Goal: Information Seeking & Learning: Learn about a topic

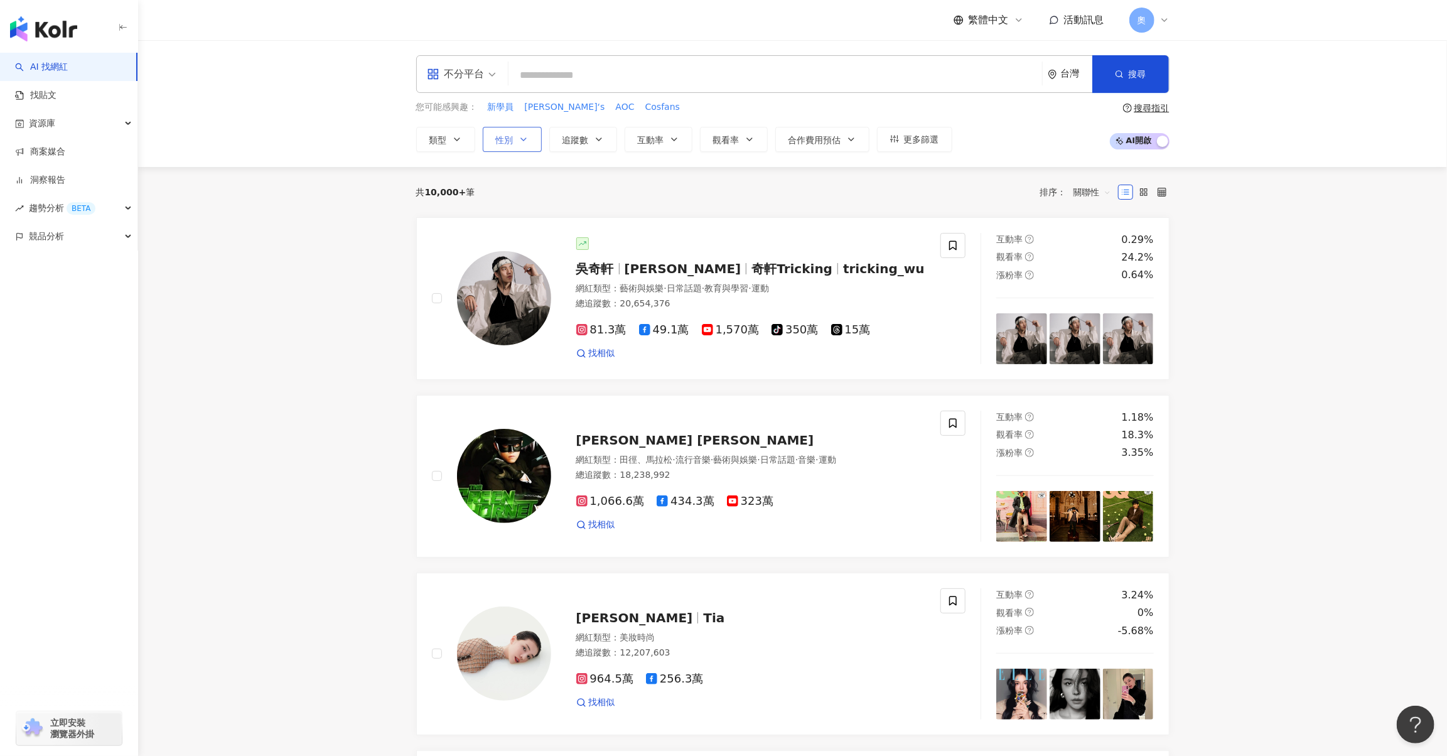
click at [509, 142] on span "性別" at bounding box center [505, 140] width 18 height 10
click at [508, 240] on span "男" at bounding box center [514, 241] width 19 height 14
click at [824, 182] on div "共 10,000+ 筆 排序： 關聯性" at bounding box center [792, 192] width 753 height 20
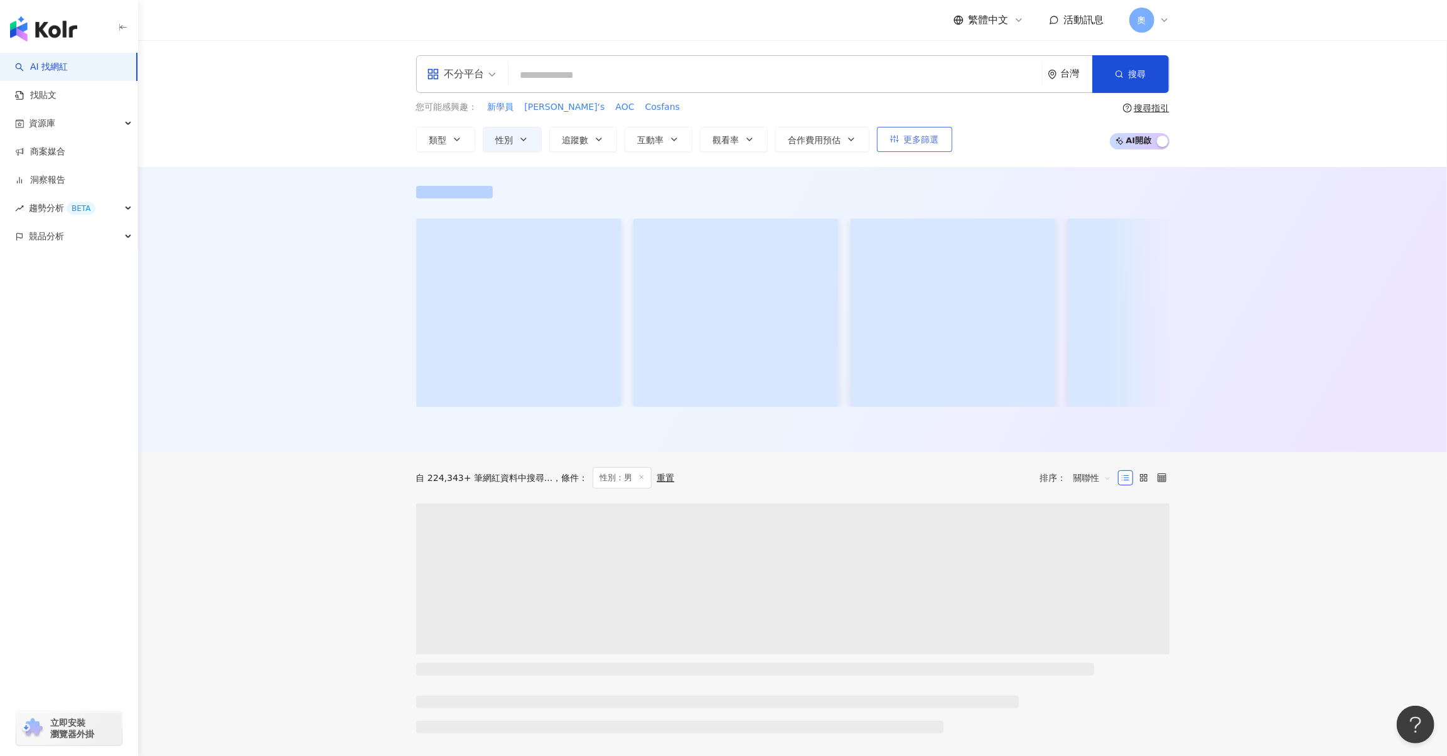
click at [915, 140] on span "更多篩選" at bounding box center [921, 139] width 35 height 10
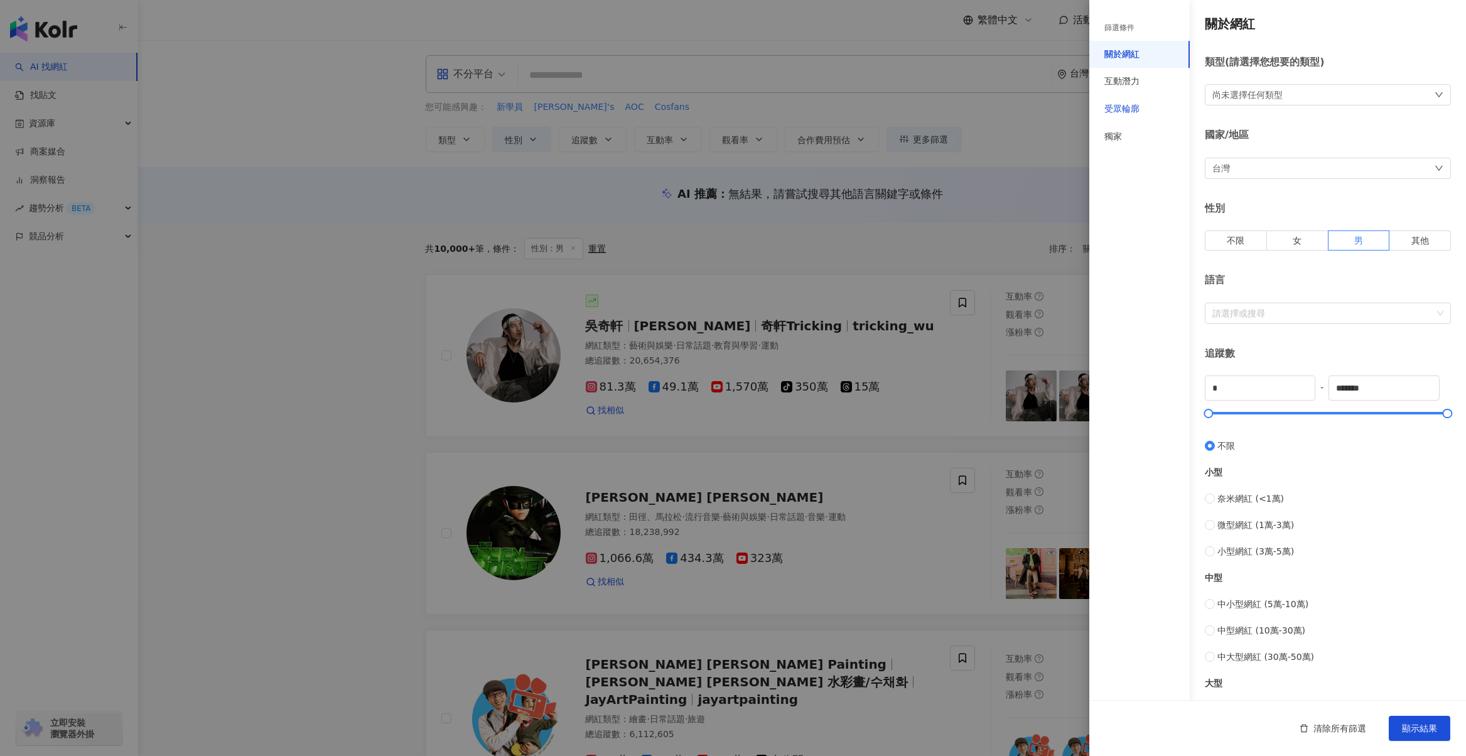
click at [1130, 107] on div "受眾輪廓" at bounding box center [1121, 109] width 35 height 13
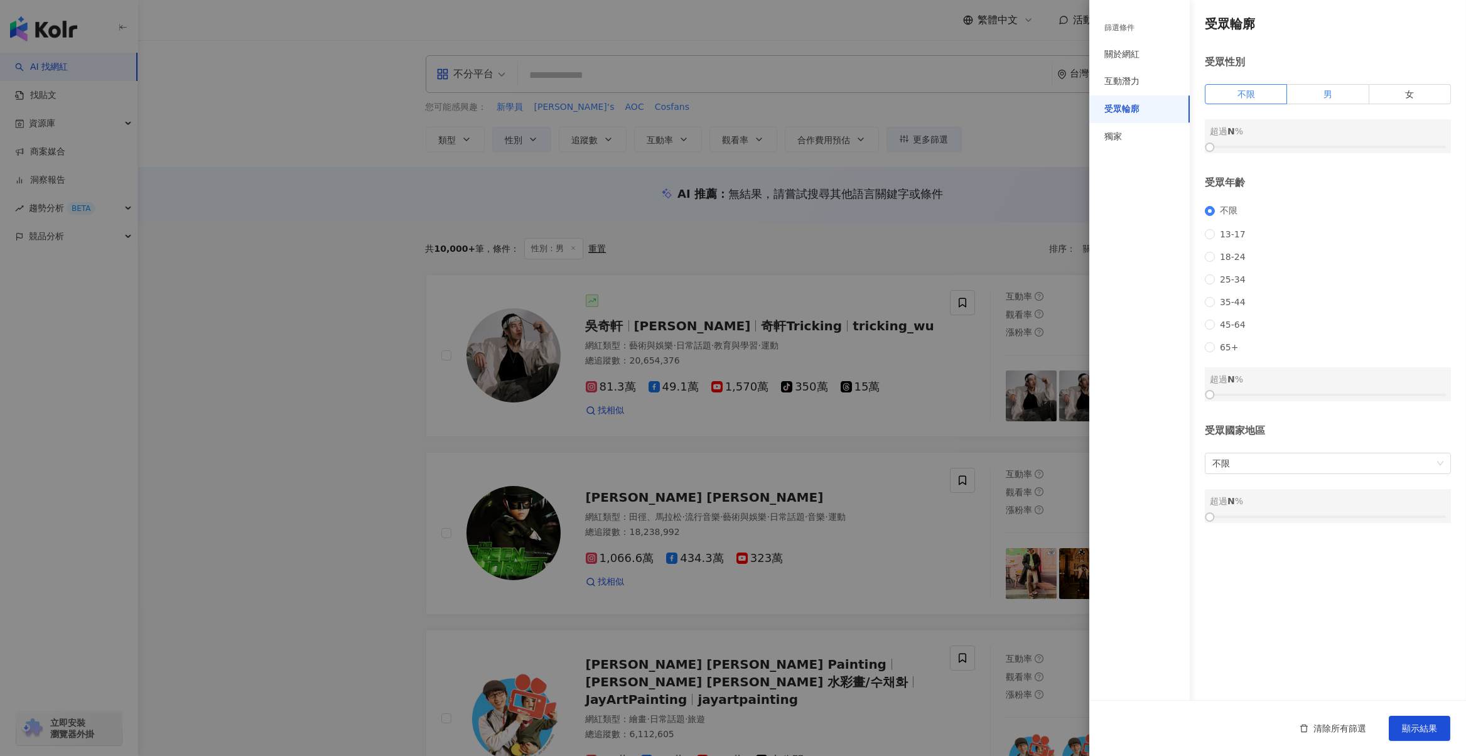
click at [1326, 95] on span "男" at bounding box center [1327, 94] width 9 height 10
drag, startPoint x: 1229, startPoint y: 142, endPoint x: 1306, endPoint y: 141, distance: 76.6
click at [1303, 141] on div "男 超過 0 %" at bounding box center [1328, 136] width 246 height 34
click at [1306, 141] on div "男 超過 0 %" at bounding box center [1328, 136] width 246 height 34
drag, startPoint x: 1212, startPoint y: 140, endPoint x: 1252, endPoint y: 146, distance: 39.9
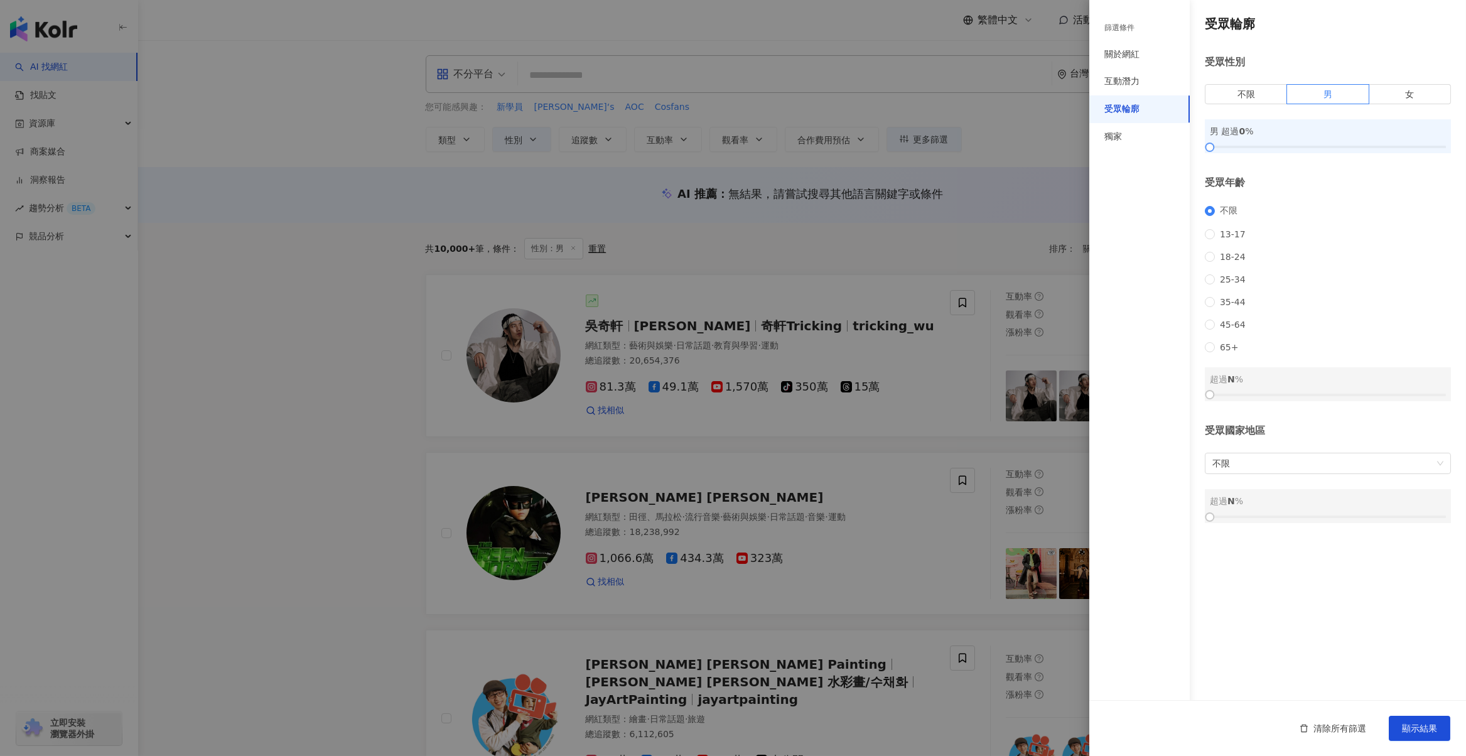
click at [1252, 146] on div "男 超過 0 %" at bounding box center [1328, 136] width 246 height 34
drag, startPoint x: 1216, startPoint y: 149, endPoint x: 1352, endPoint y: 149, distance: 136.2
click at [1352, 149] on div at bounding box center [1328, 147] width 236 height 8
click at [1417, 732] on span "顯示結果" at bounding box center [1419, 728] width 35 height 10
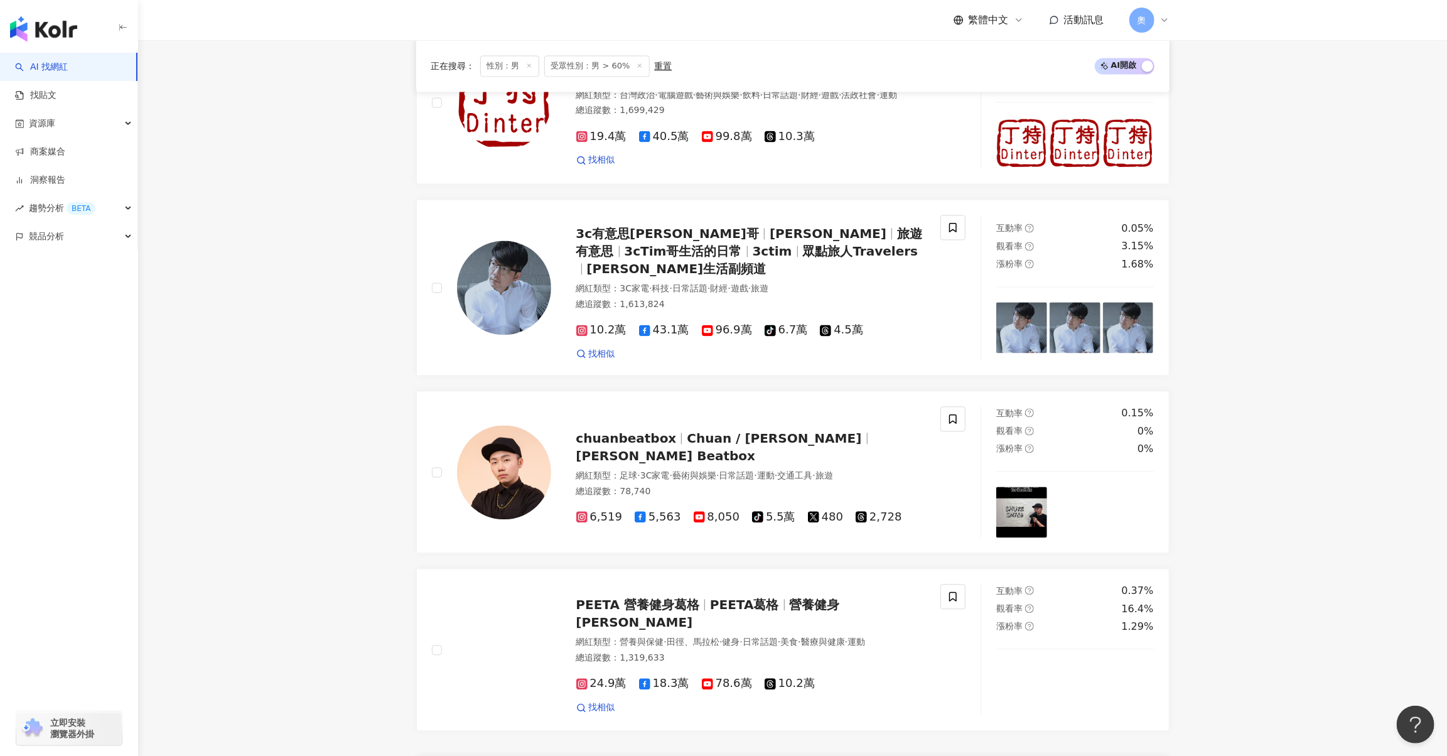
scroll to position [1758, 0]
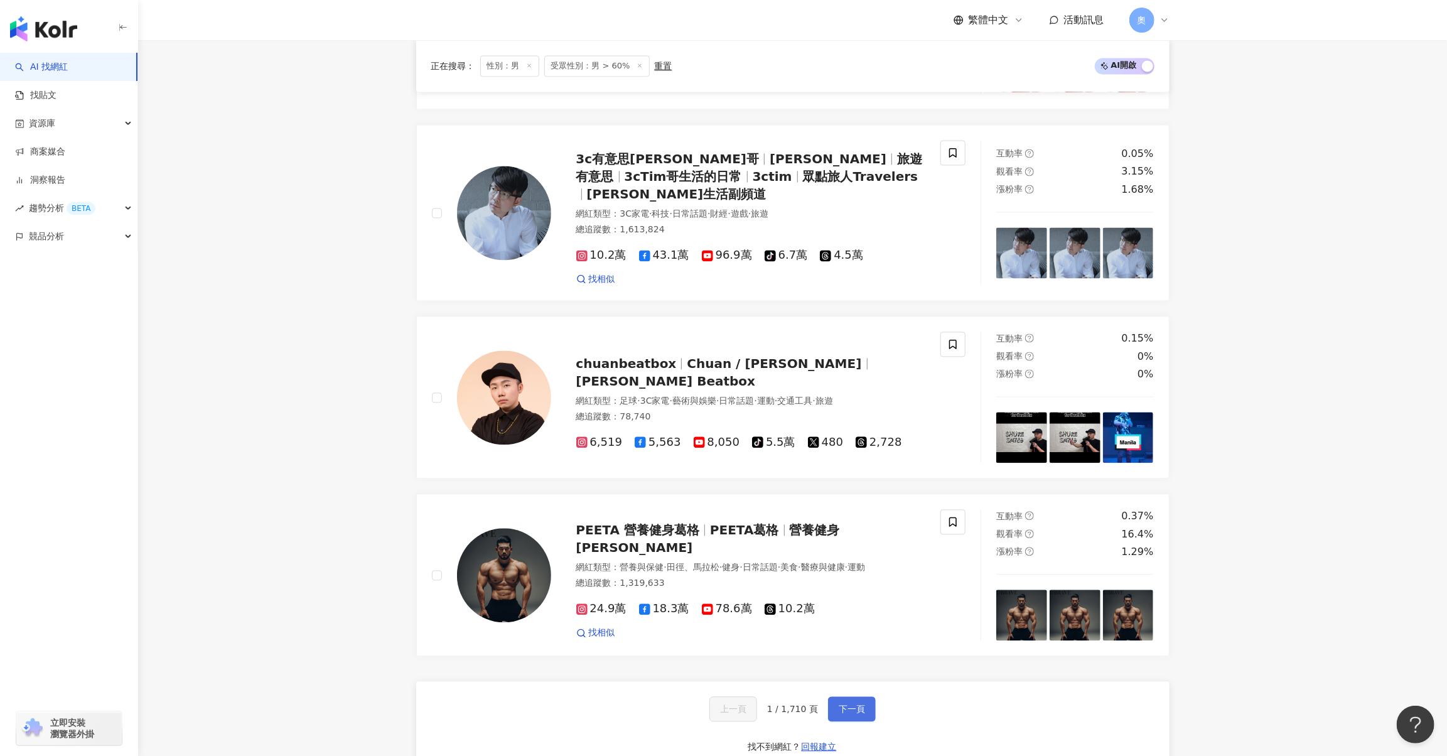
click at [855, 704] on span "下一頁" at bounding box center [852, 709] width 26 height 10
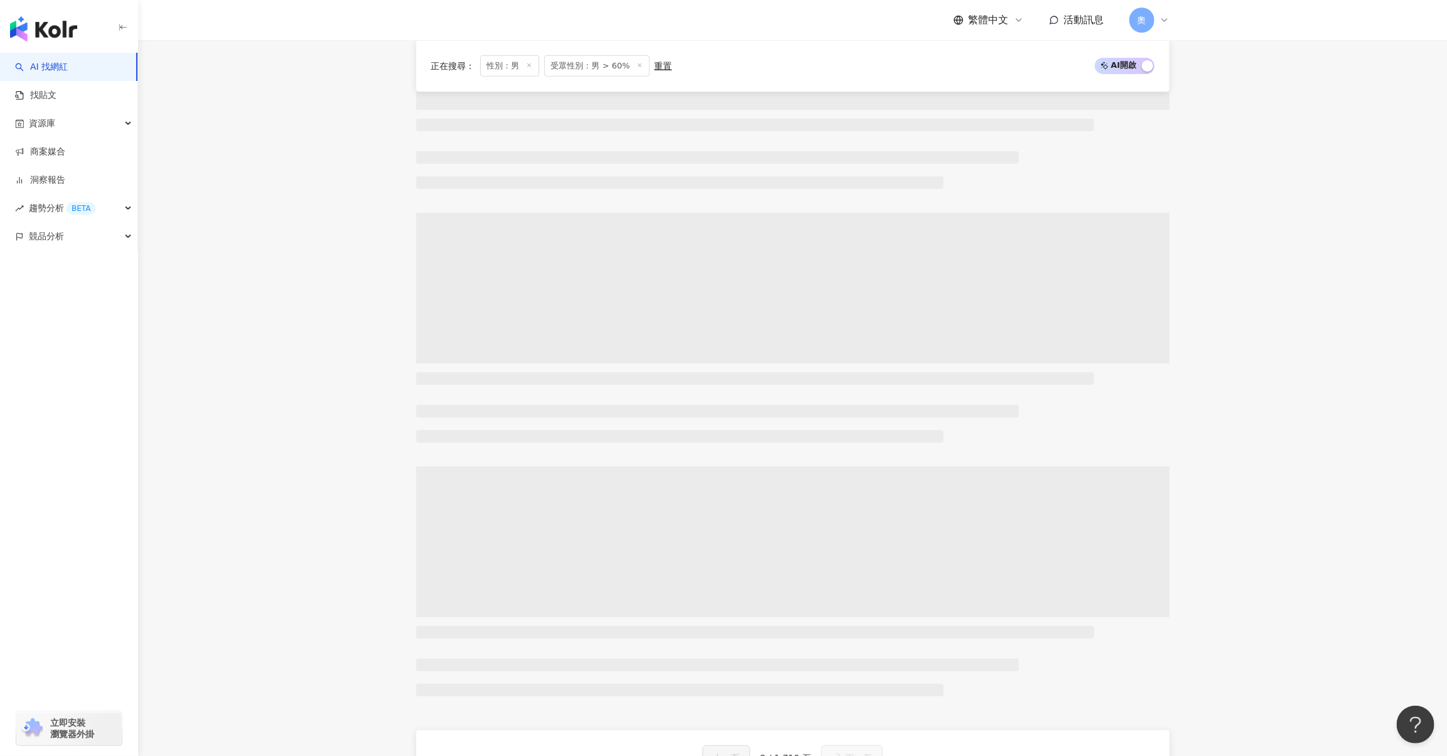
scroll to position [0, 0]
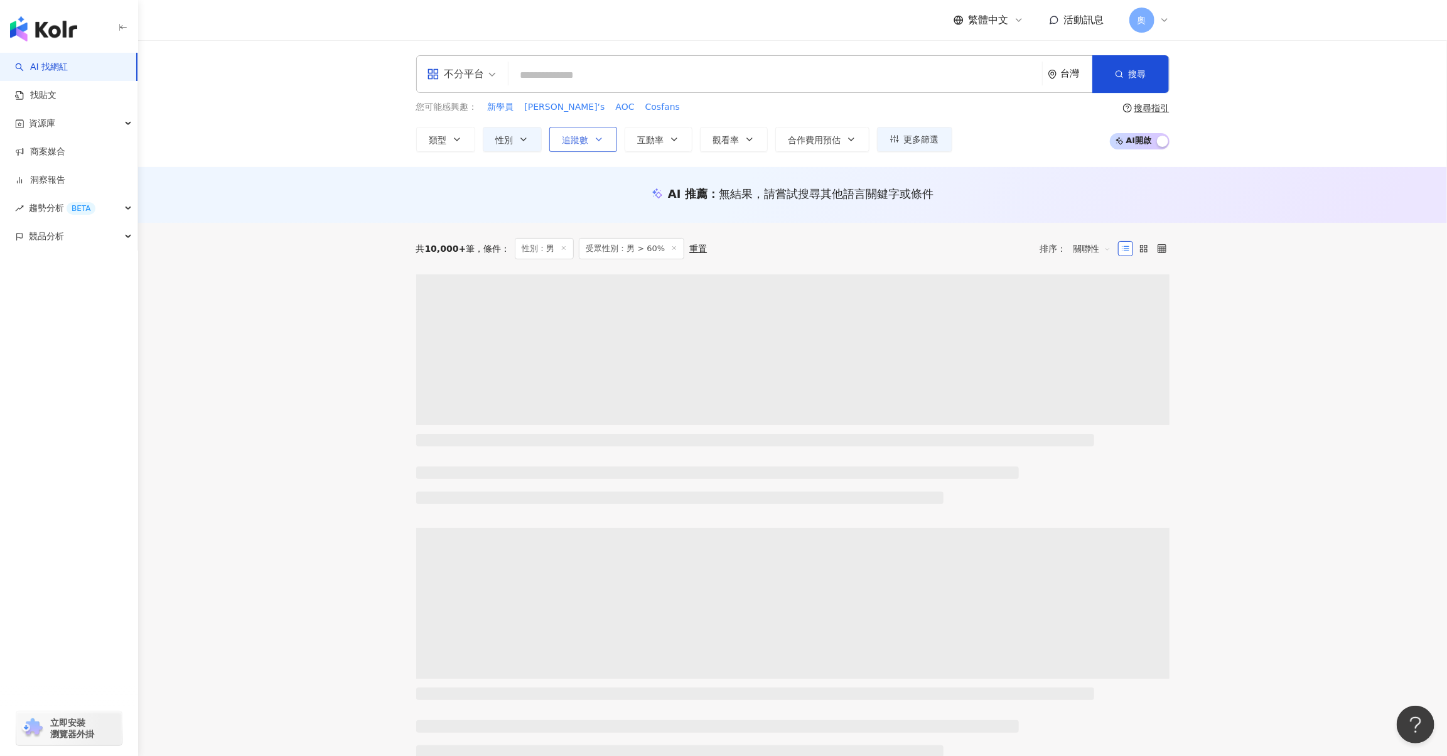
click at [583, 144] on span "追蹤數" at bounding box center [575, 140] width 26 height 10
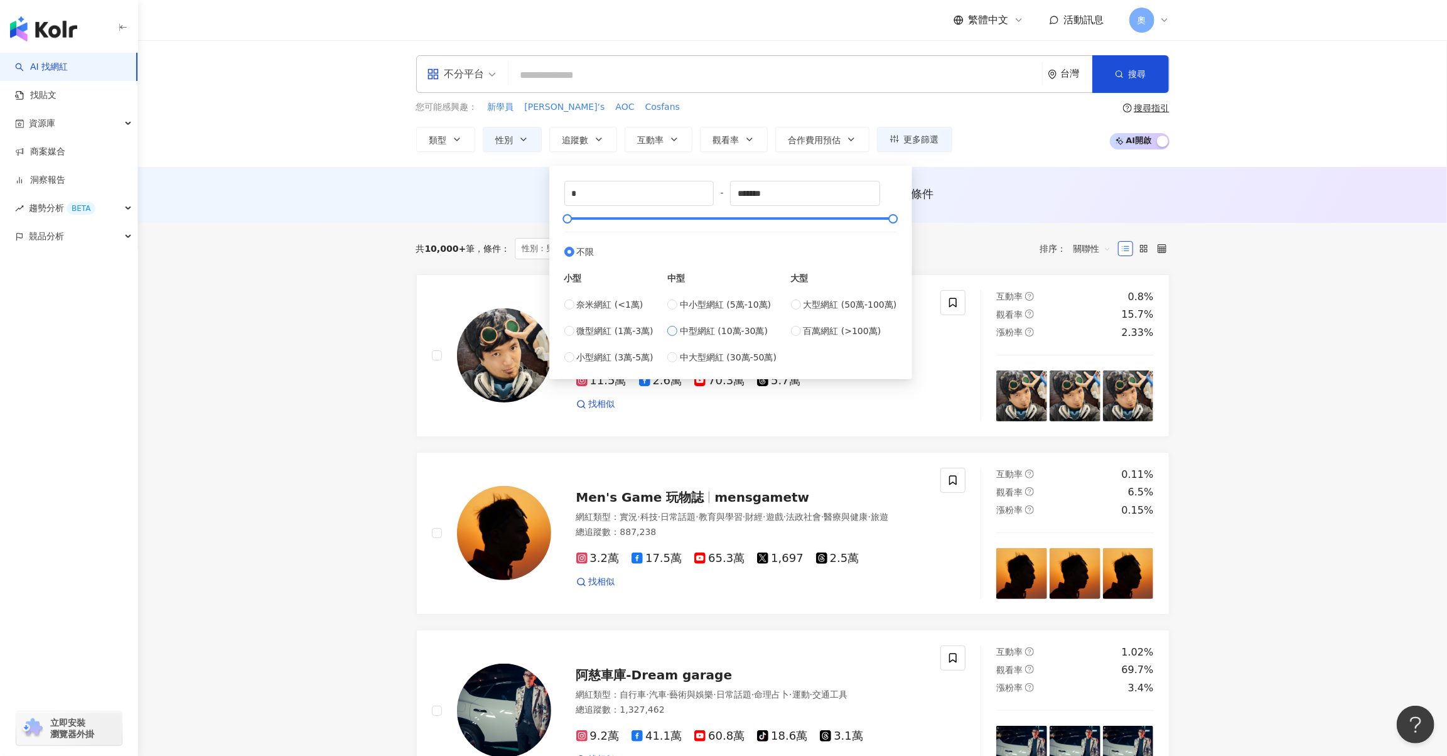
type input "******"
type input "*****"
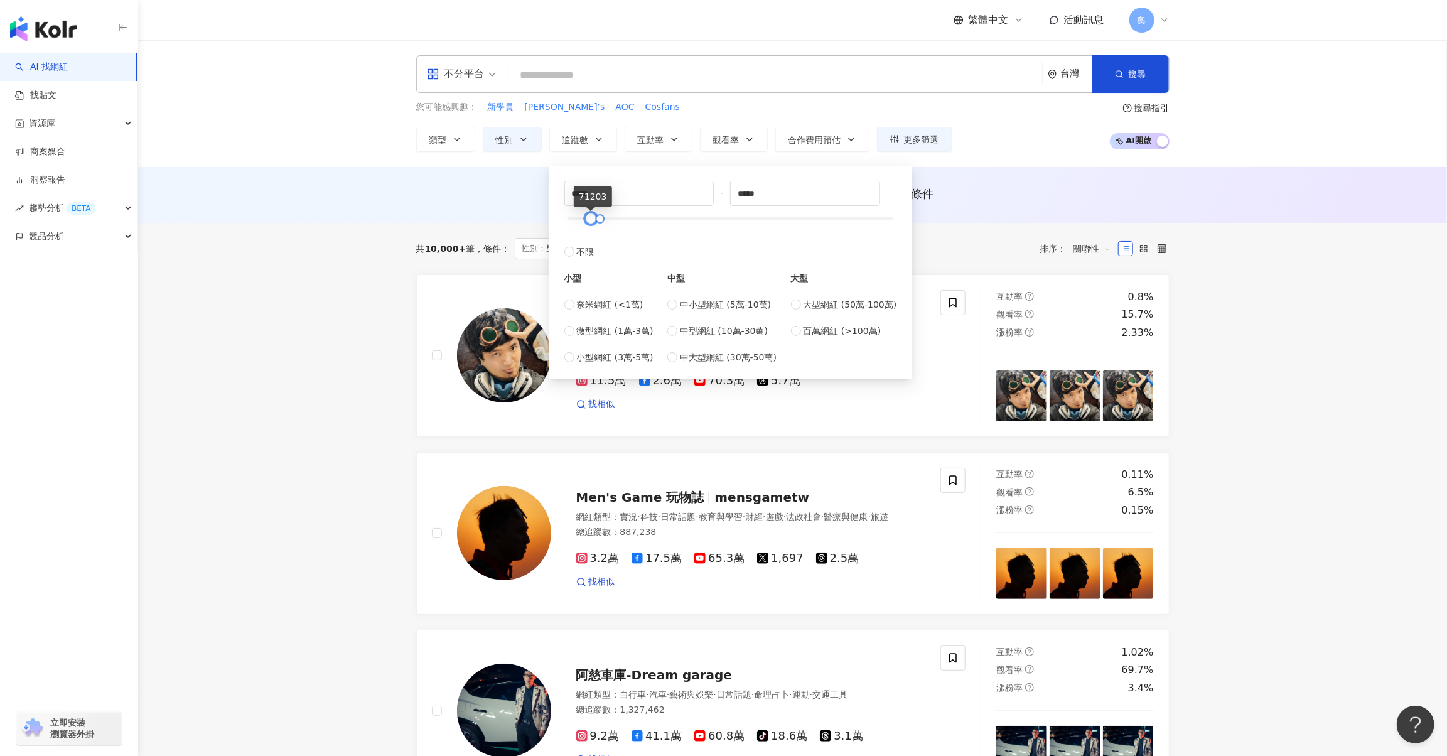
drag, startPoint x: 581, startPoint y: 220, endPoint x: 588, endPoint y: 218, distance: 7.2
click at [588, 218] on div at bounding box center [590, 218] width 7 height 7
type input "******"
drag, startPoint x: 601, startPoint y: 219, endPoint x: 609, endPoint y: 220, distance: 7.6
click at [609, 220] on div at bounding box center [607, 218] width 7 height 7
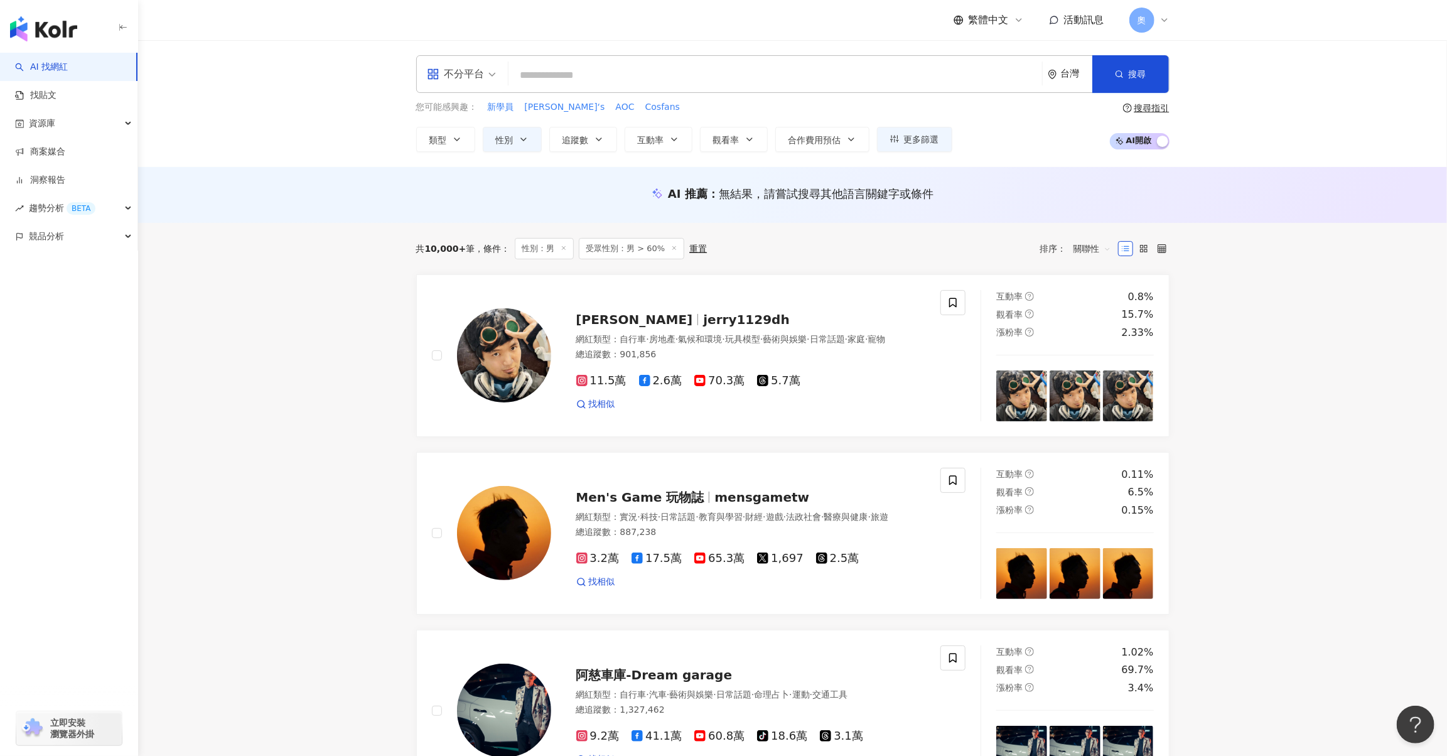
click at [1058, 151] on div "不分平台 台灣 搜尋 您可能感興趣： 新學員 [PERSON_NAME]‘s AOC Cosfans 類型 性別 追蹤數 互動率 觀看率 合作費用預估 更多篩…" at bounding box center [792, 103] width 1309 height 127
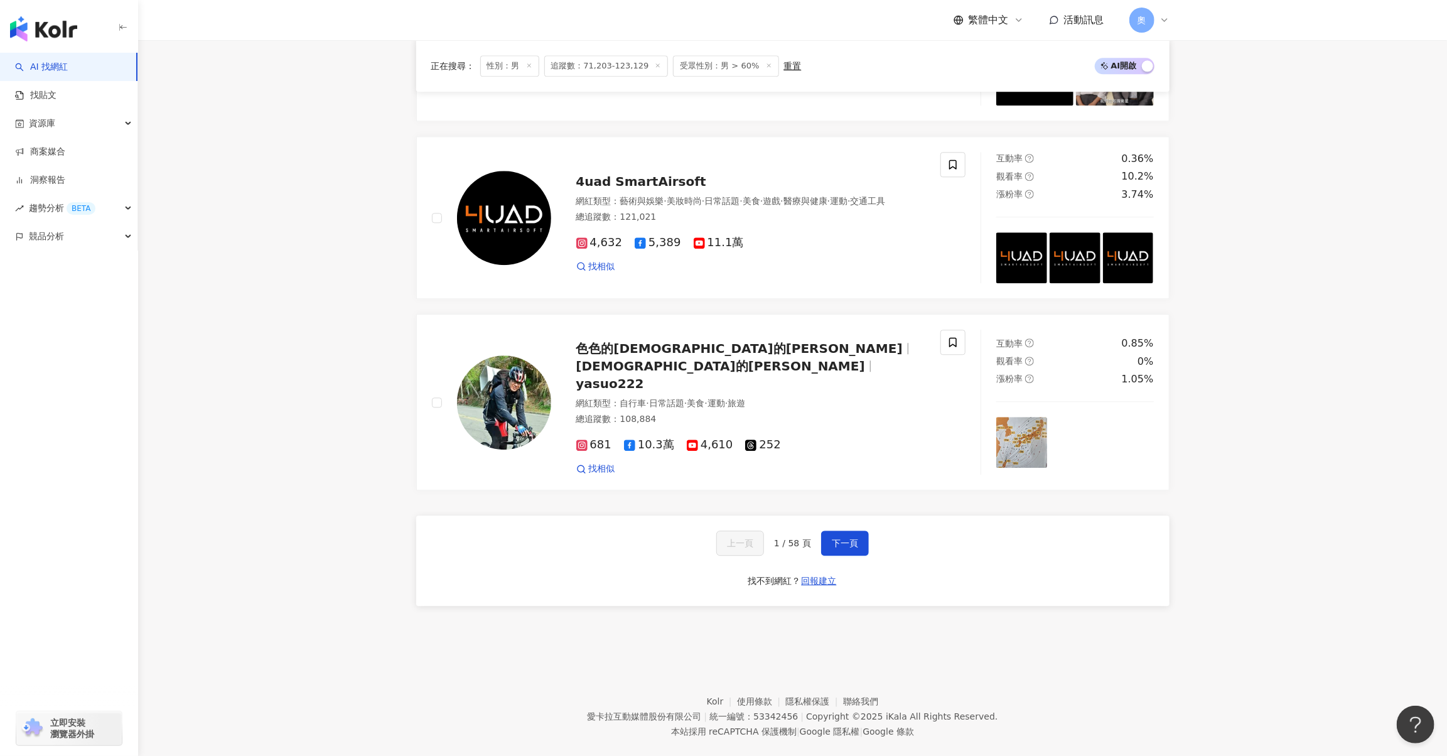
scroll to position [2216, 0]
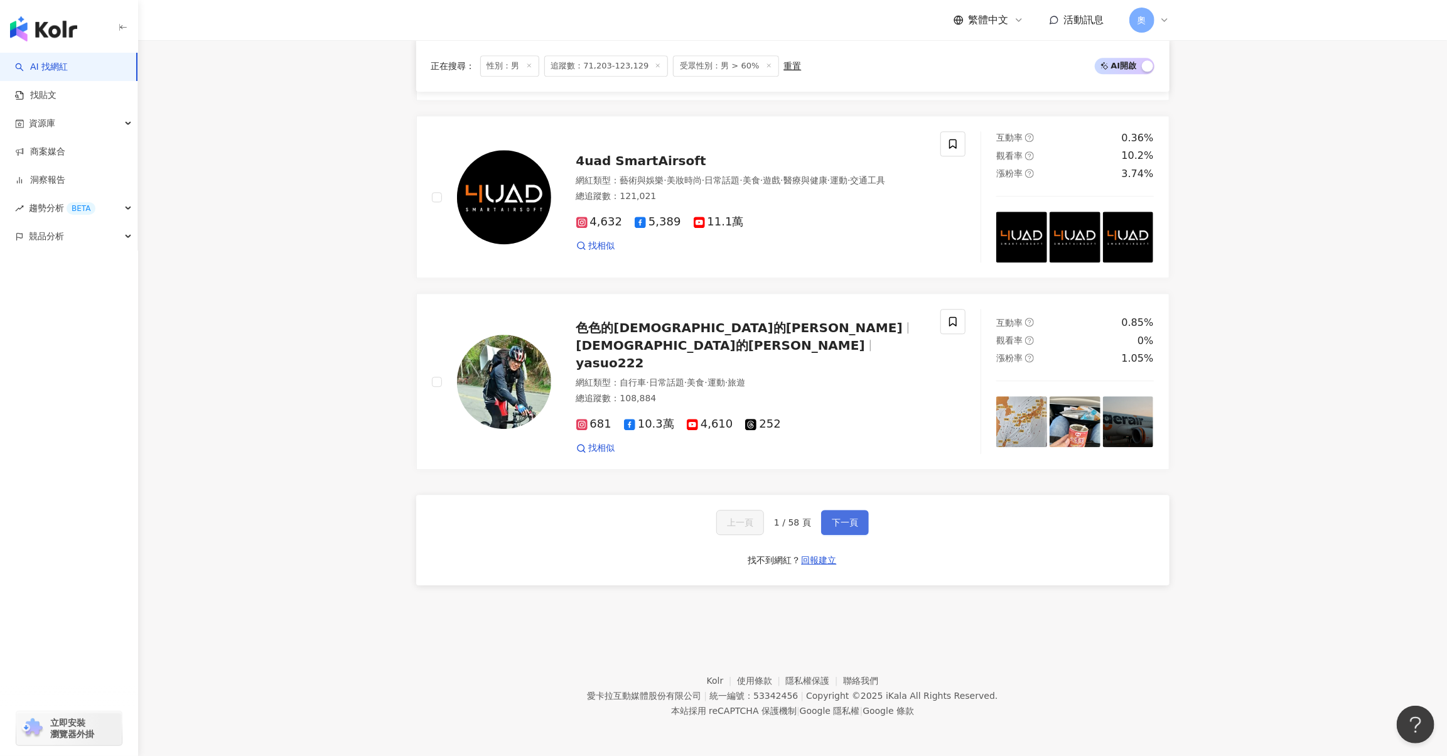
click at [834, 525] on span "下一頁" at bounding box center [845, 522] width 26 height 10
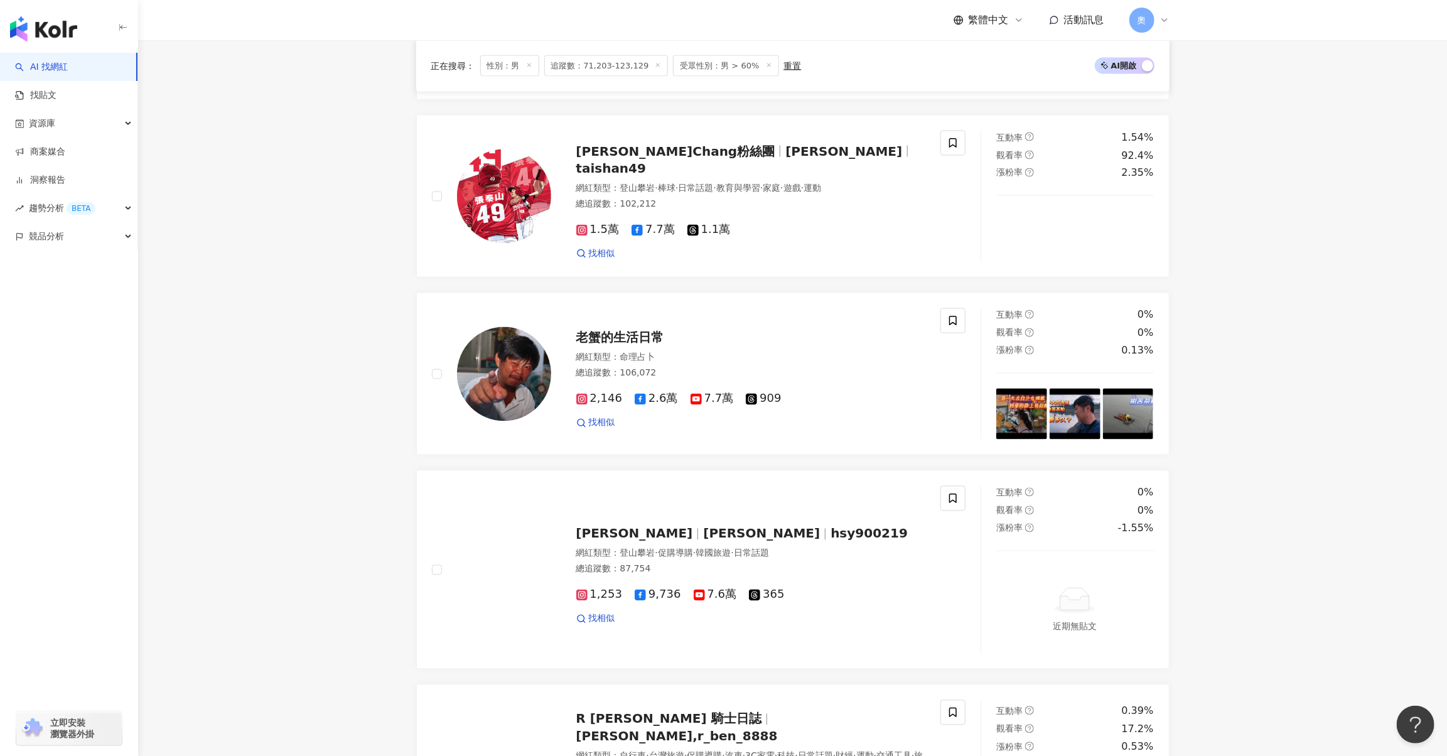
scroll to position [2207, 0]
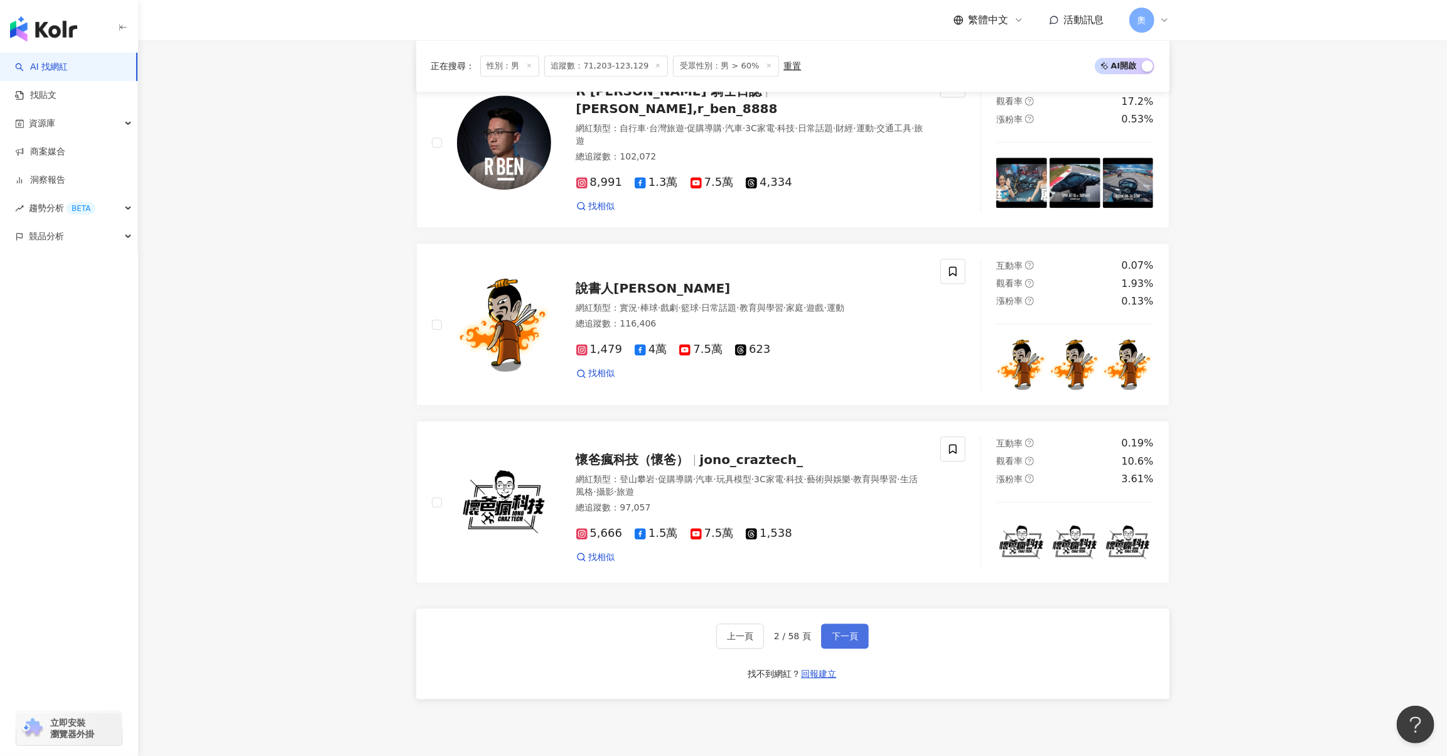
click at [842, 641] on span "下一頁" at bounding box center [845, 636] width 26 height 10
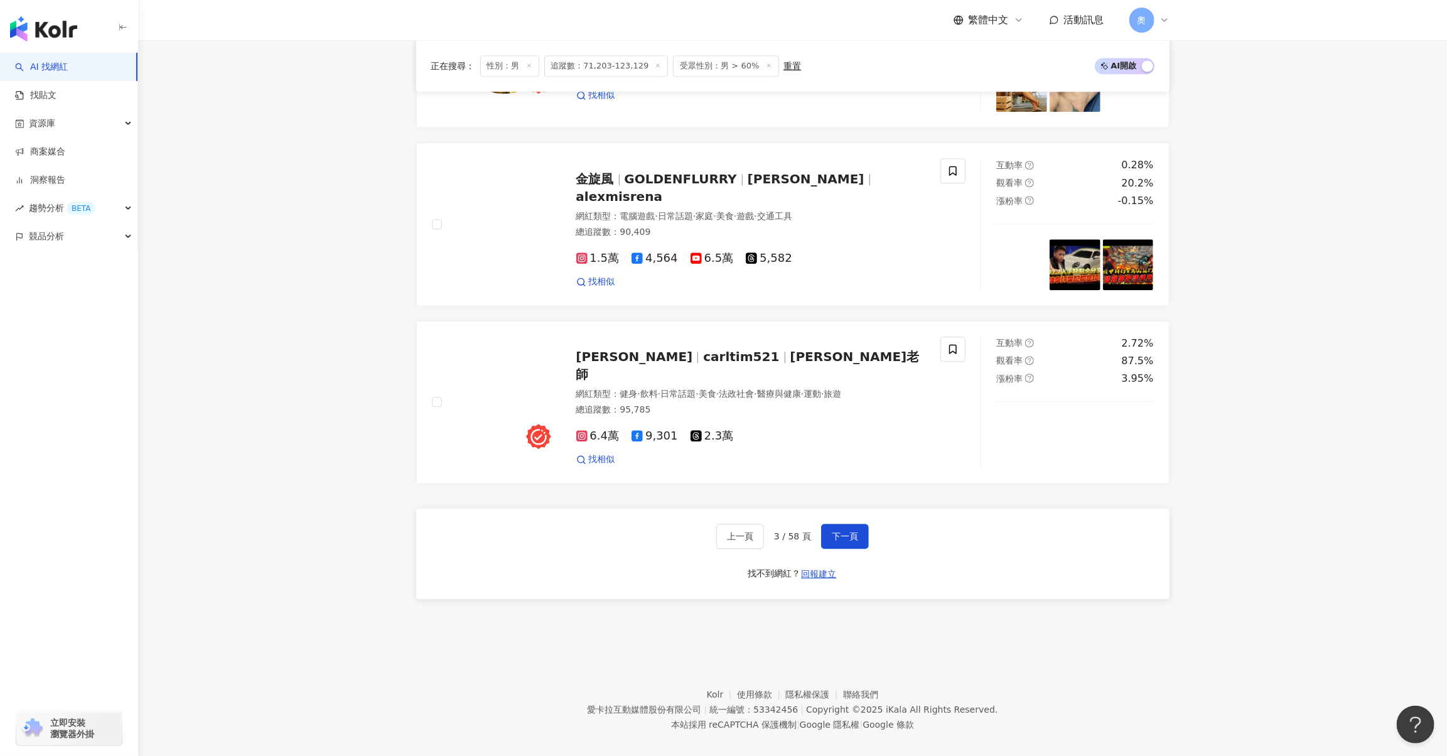
scroll to position [2153, 0]
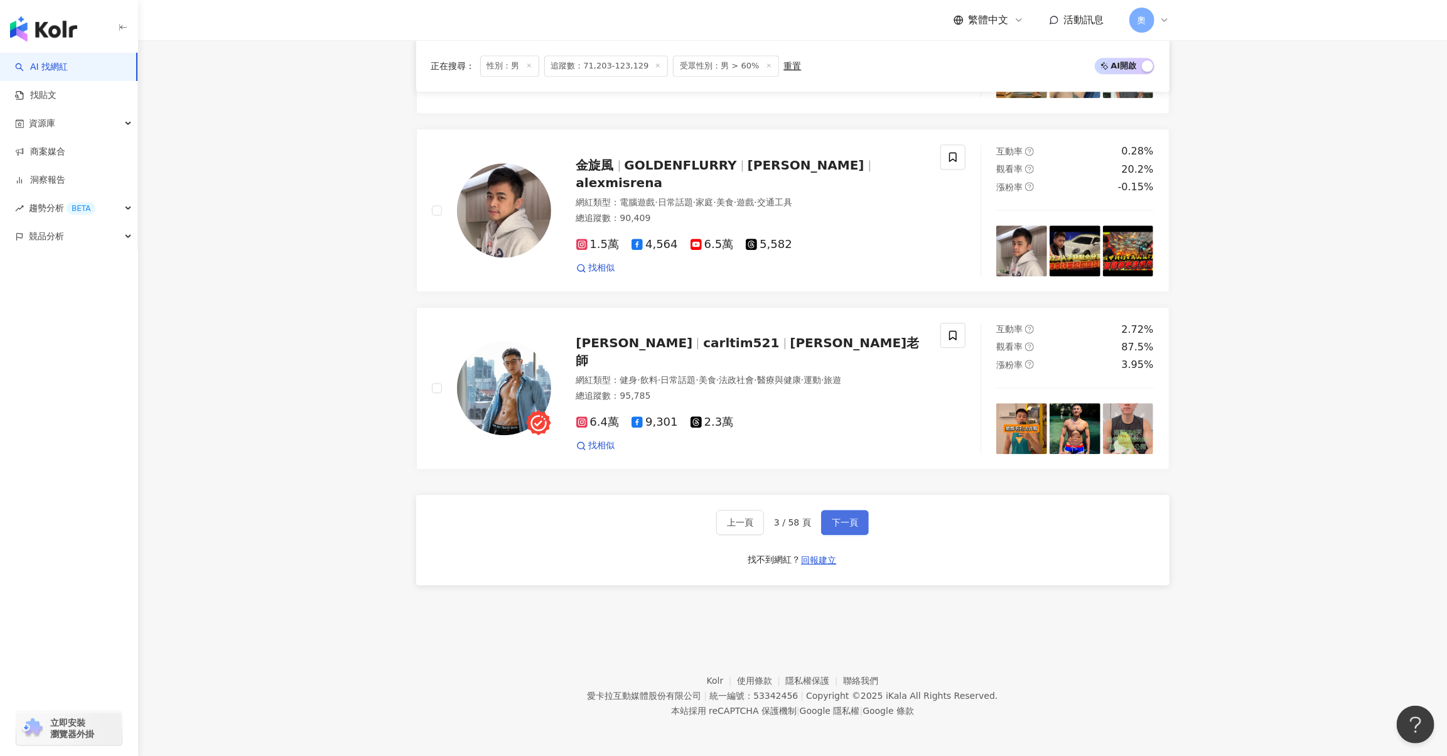
click at [848, 520] on span "下一頁" at bounding box center [845, 522] width 26 height 10
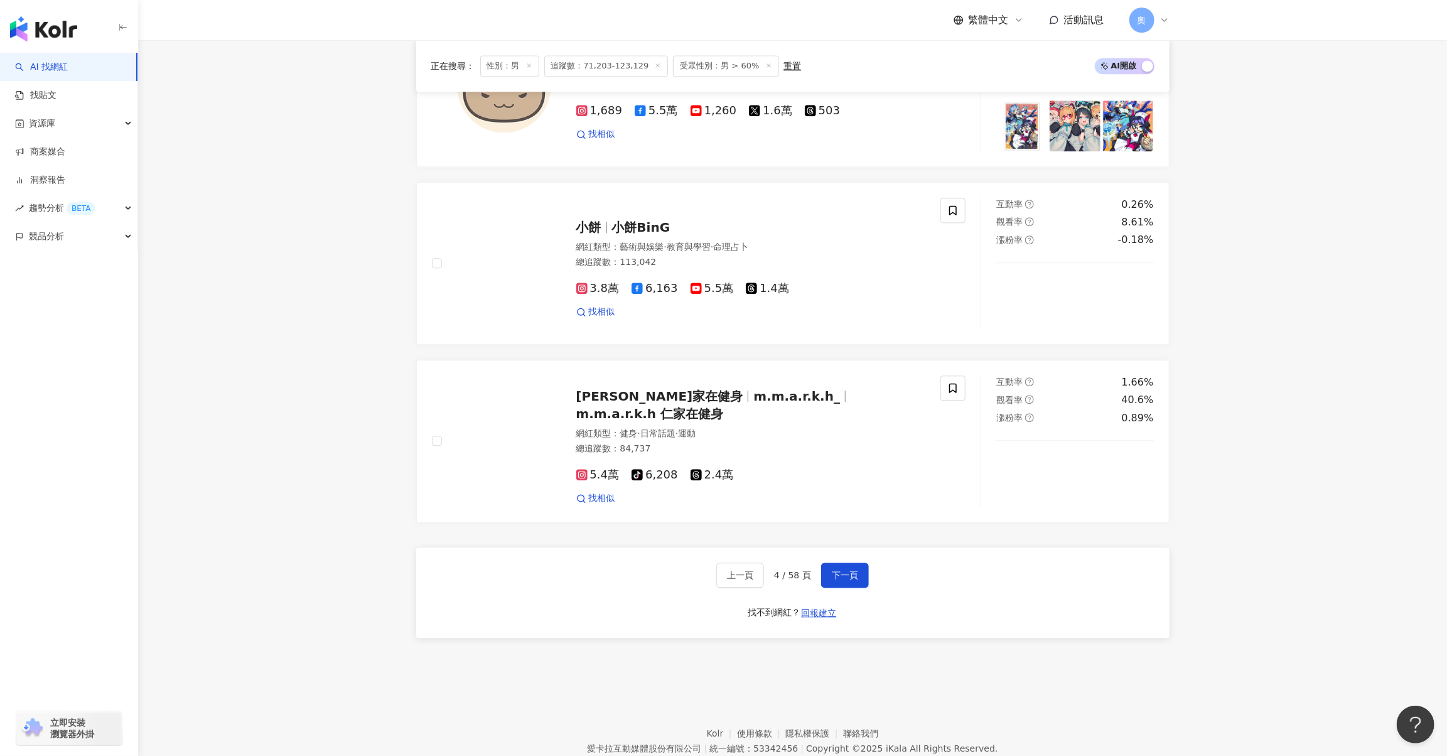
scroll to position [2189, 0]
